Goal: Task Accomplishment & Management: Use online tool/utility

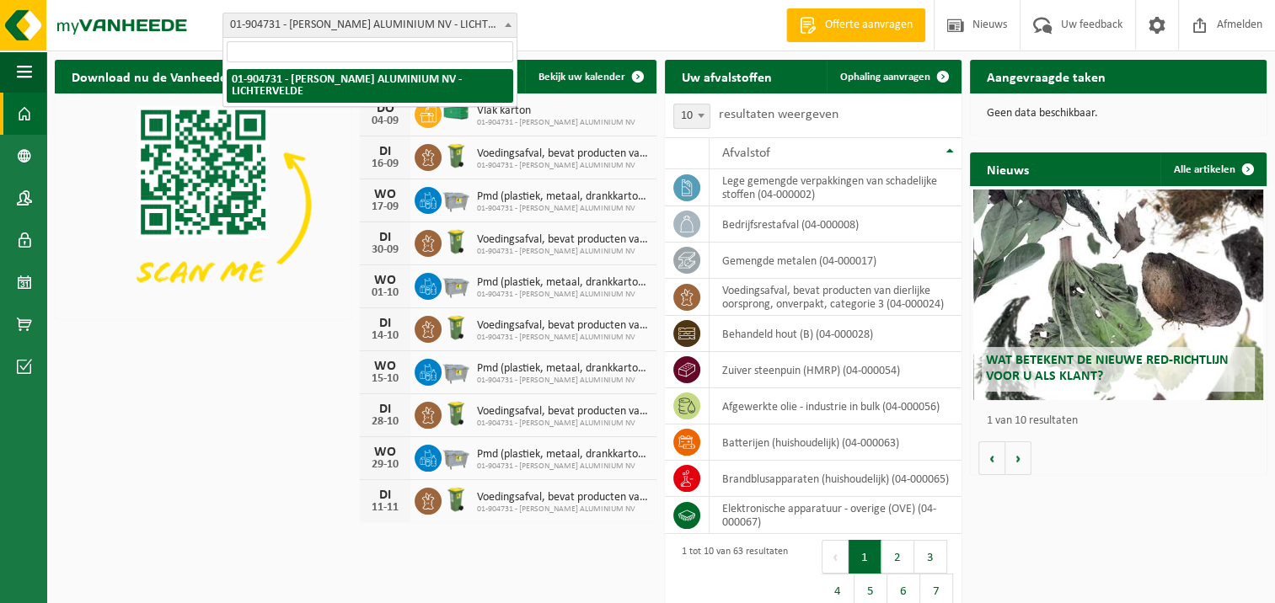
click at [505, 24] on b at bounding box center [508, 25] width 7 height 4
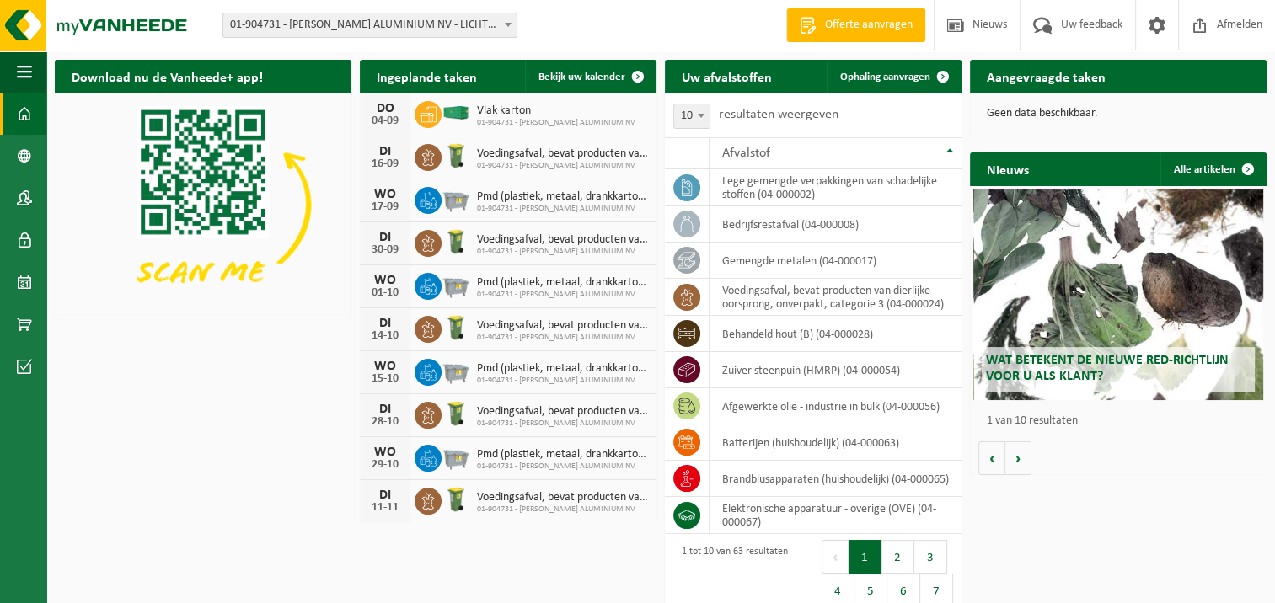
click at [844, 29] on span "Offerte aanvragen" at bounding box center [869, 25] width 96 height 17
